Goal: Information Seeking & Learning: Learn about a topic

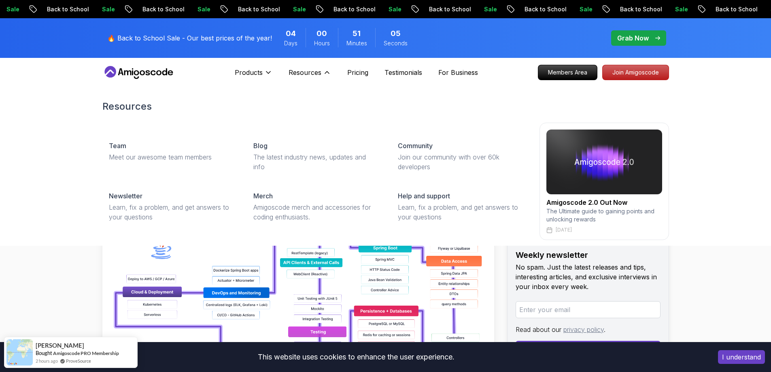
click at [256, 66] on div "Products" at bounding box center [254, 72] width 38 height 16
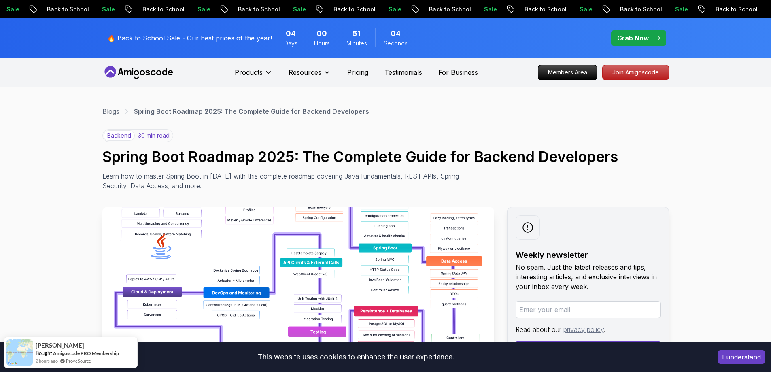
click at [160, 66] on icon at bounding box center [138, 72] width 73 height 13
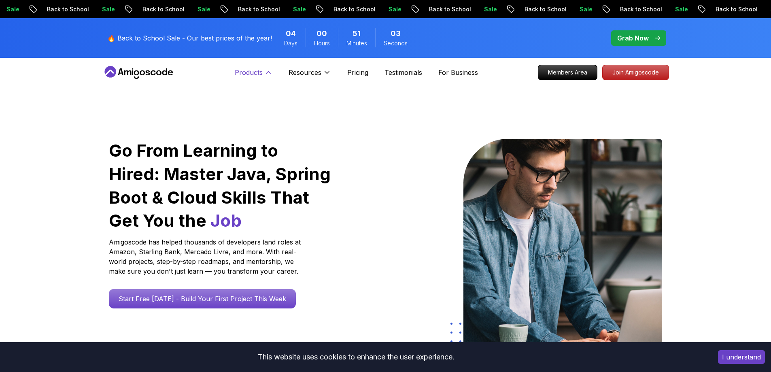
click at [252, 72] on p "Products" at bounding box center [249, 73] width 28 height 10
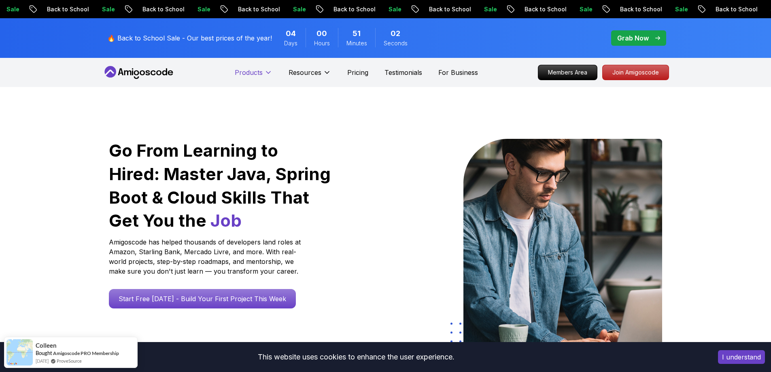
click at [252, 72] on p "Products" at bounding box center [249, 73] width 28 height 10
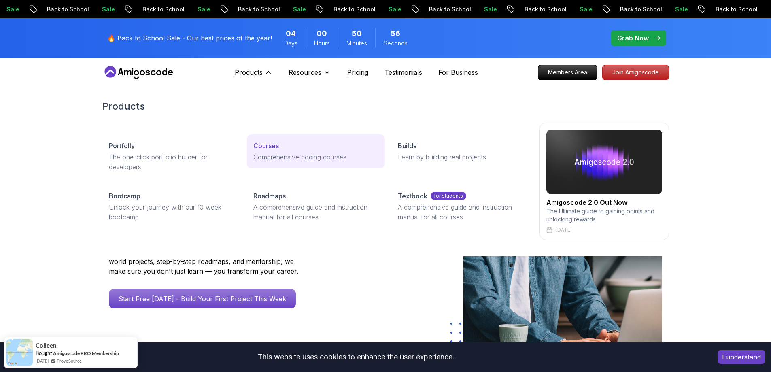
click at [274, 166] on link "Courses Comprehensive coding courses" at bounding box center [316, 151] width 138 height 34
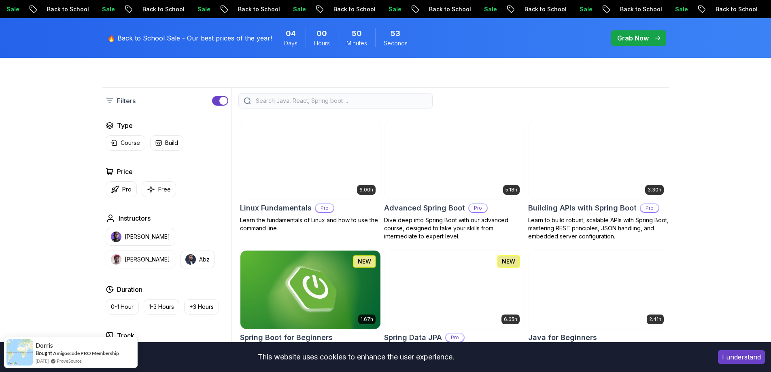
scroll to position [243, 0]
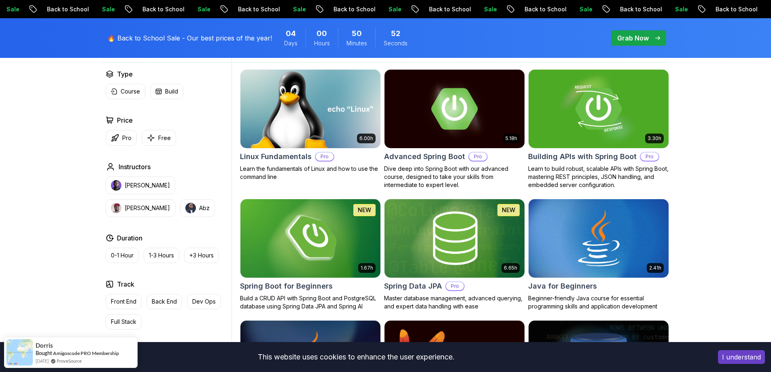
click at [309, 112] on img at bounding box center [310, 109] width 147 height 82
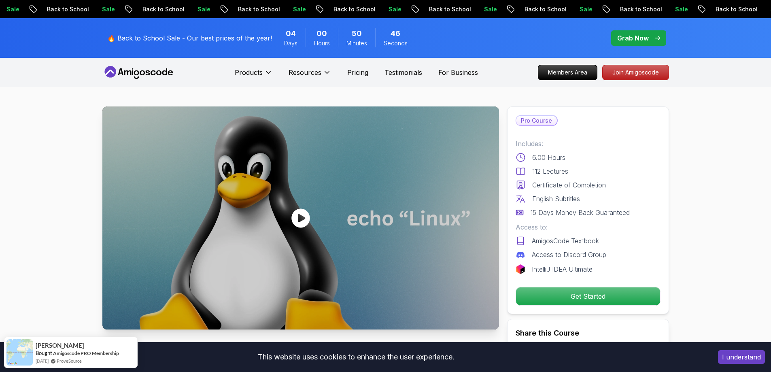
click at [528, 121] on p "Pro Course" at bounding box center [536, 121] width 41 height 10
click at [362, 73] on p "Pricing" at bounding box center [357, 73] width 21 height 10
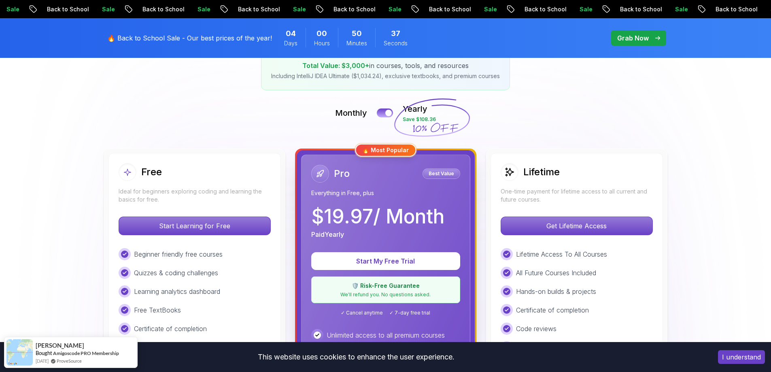
scroll to position [162, 0]
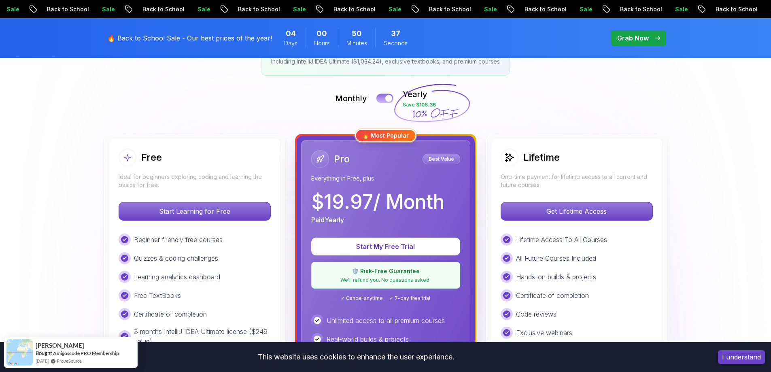
click at [387, 97] on div at bounding box center [388, 98] width 7 height 7
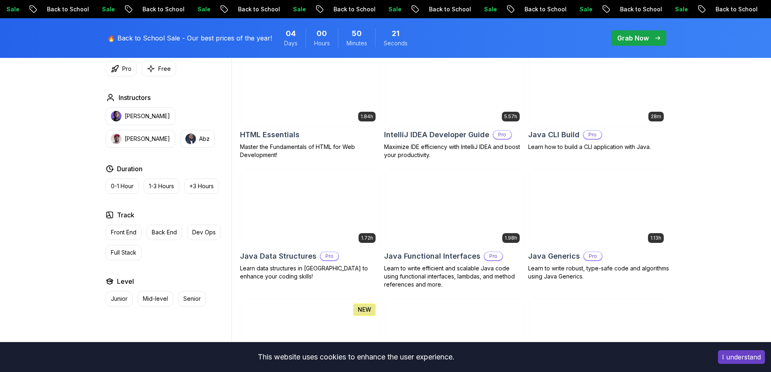
scroll to position [1052, 0]
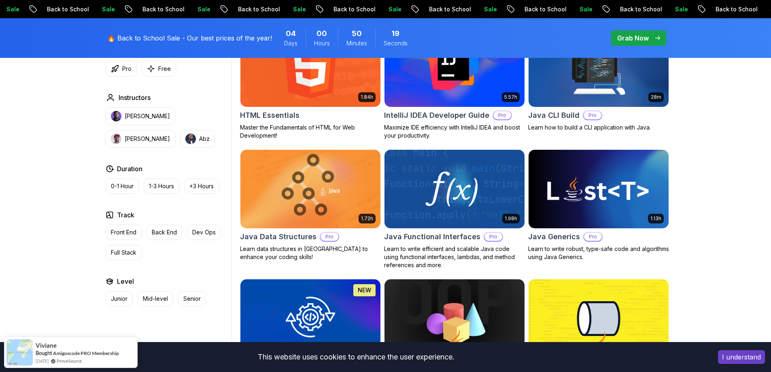
click at [464, 87] on img at bounding box center [454, 68] width 147 height 82
